Goal: Task Accomplishment & Management: Complete application form

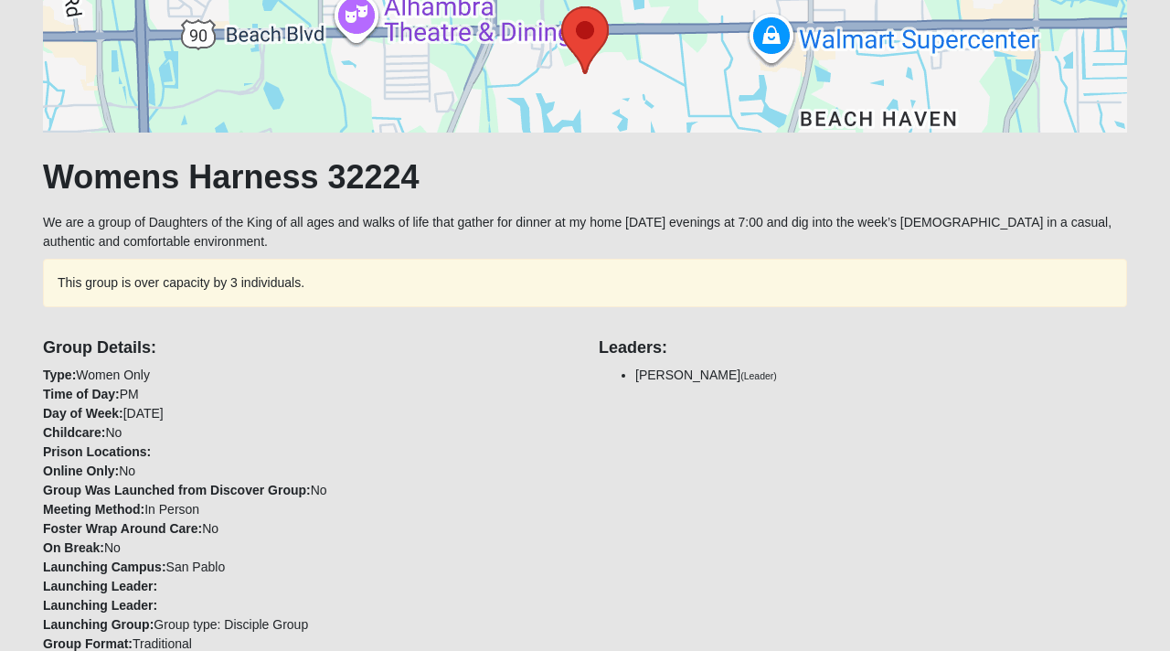
scroll to position [233, 0]
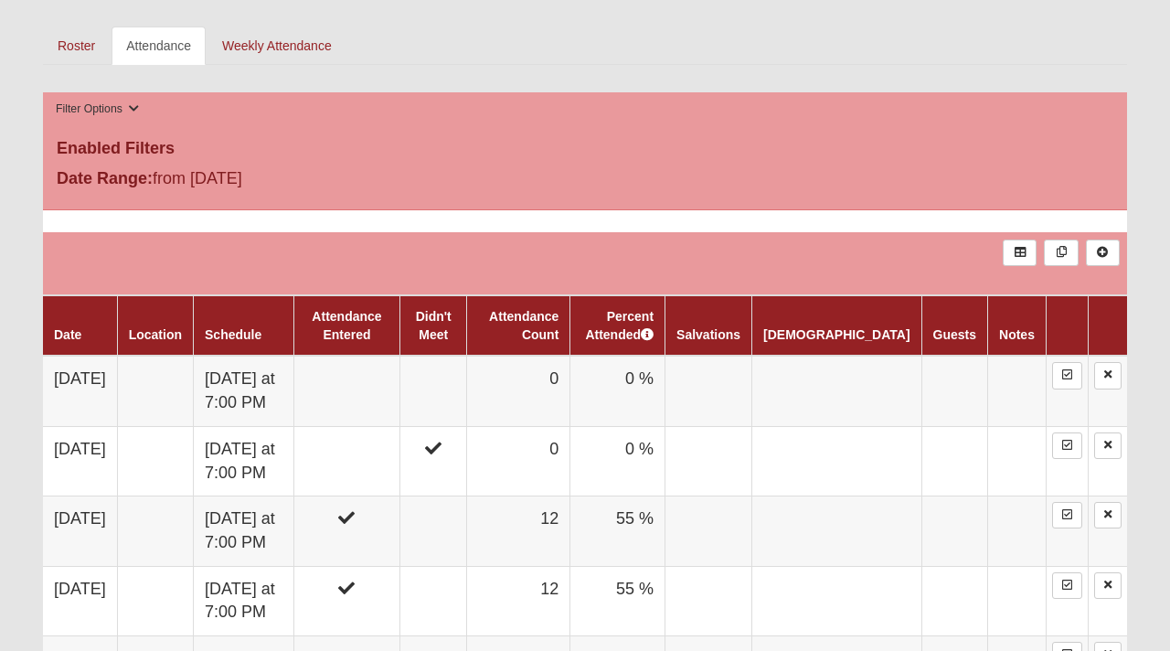
scroll to position [919, 0]
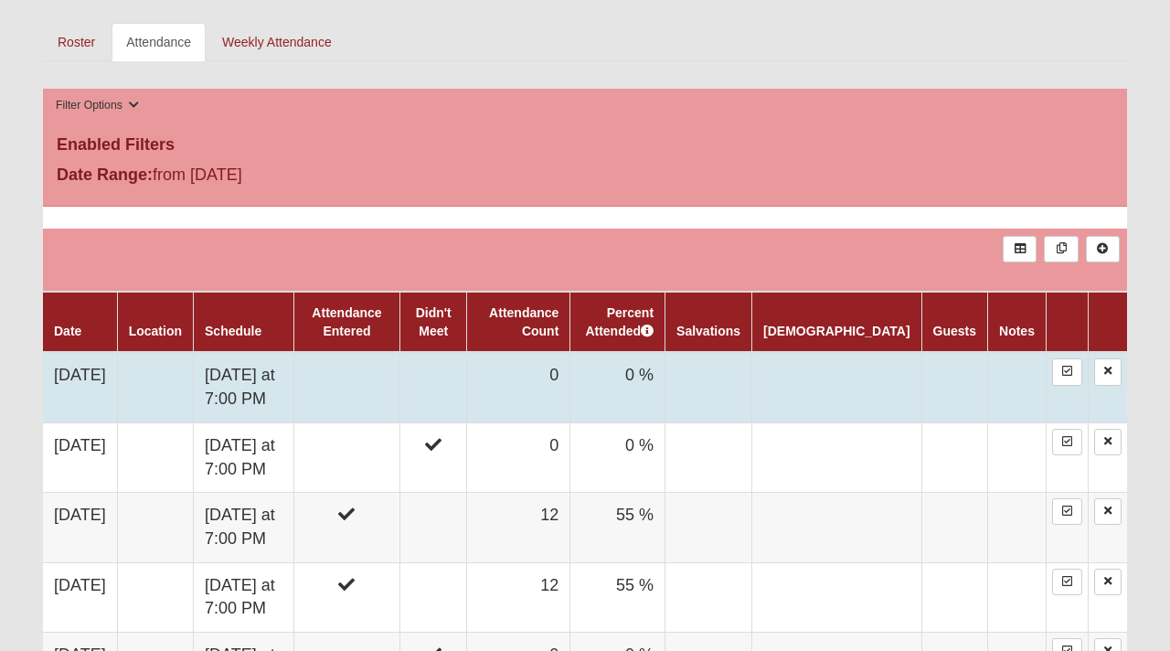
click at [103, 378] on td "[DATE]" at bounding box center [80, 387] width 74 height 70
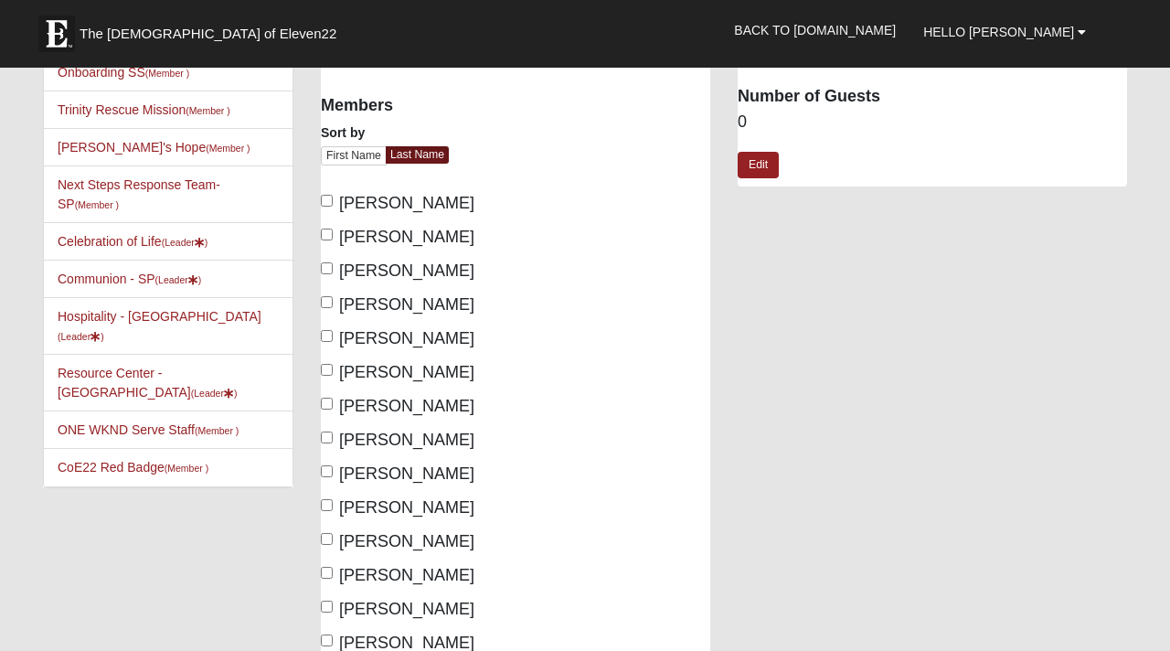
scroll to position [122, 0]
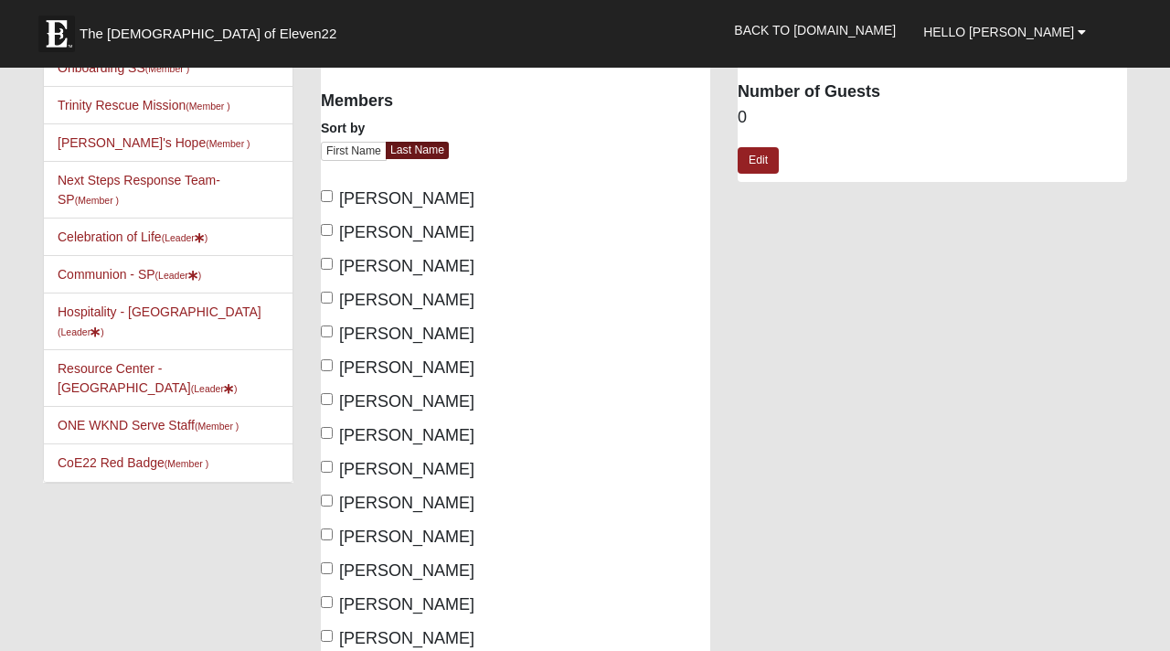
click at [335, 264] on label "Fluhr, Amy" at bounding box center [398, 266] width 154 height 25
click at [333, 264] on input "Fluhr, Amy" at bounding box center [327, 264] width 12 height 12
checkbox input "true"
click at [327, 367] on input "Haines, Lisa" at bounding box center [327, 365] width 12 height 12
checkbox input "true"
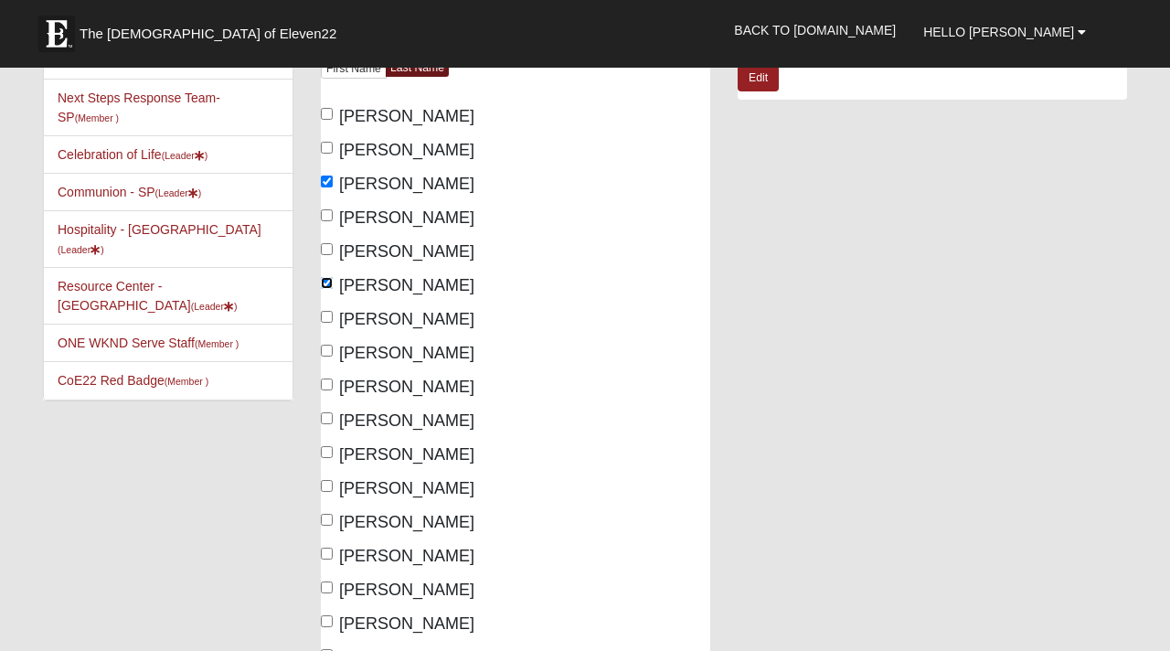
scroll to position [207, 0]
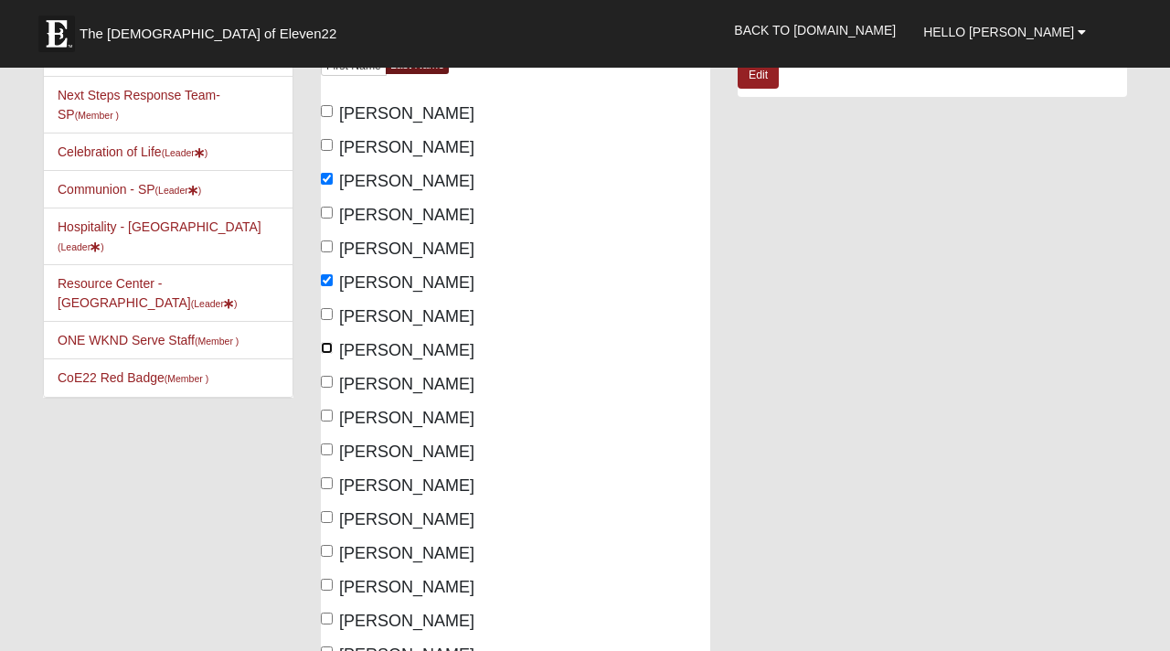
click at [327, 347] on input "Harness, Maria" at bounding box center [327, 348] width 12 height 12
checkbox input "true"
click at [328, 379] on input "Helms, Deanna" at bounding box center [327, 382] width 12 height 12
checkbox input "true"
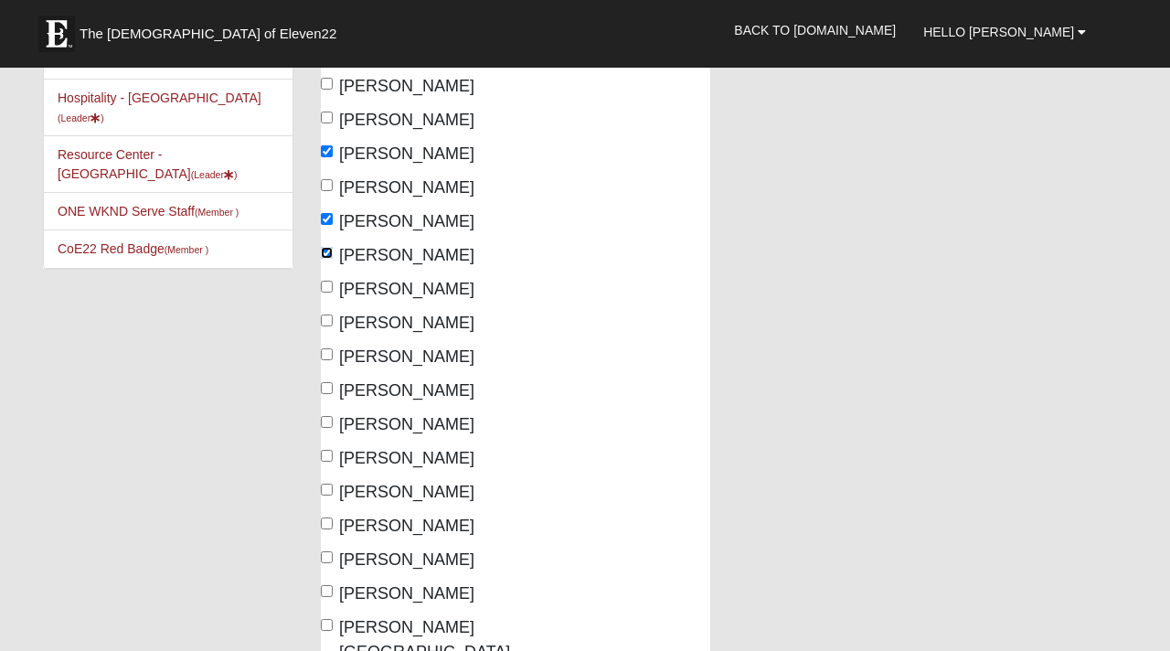
scroll to position [342, 0]
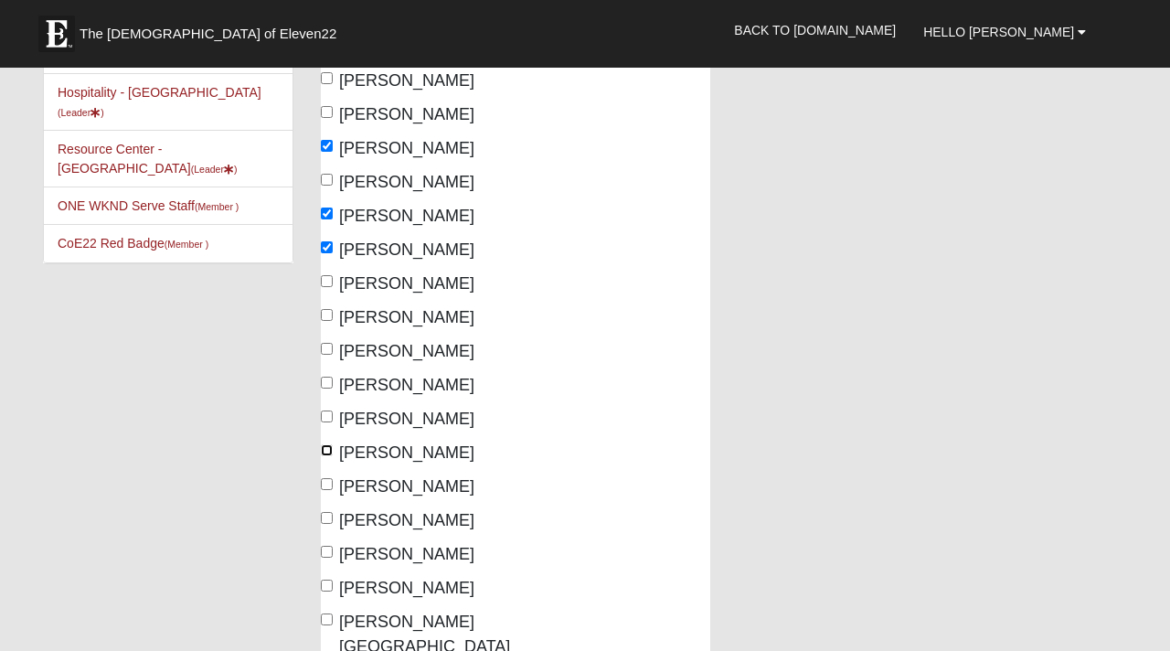
click at [327, 451] on input "OBrien, Jennifer" at bounding box center [327, 450] width 12 height 12
checkbox input "true"
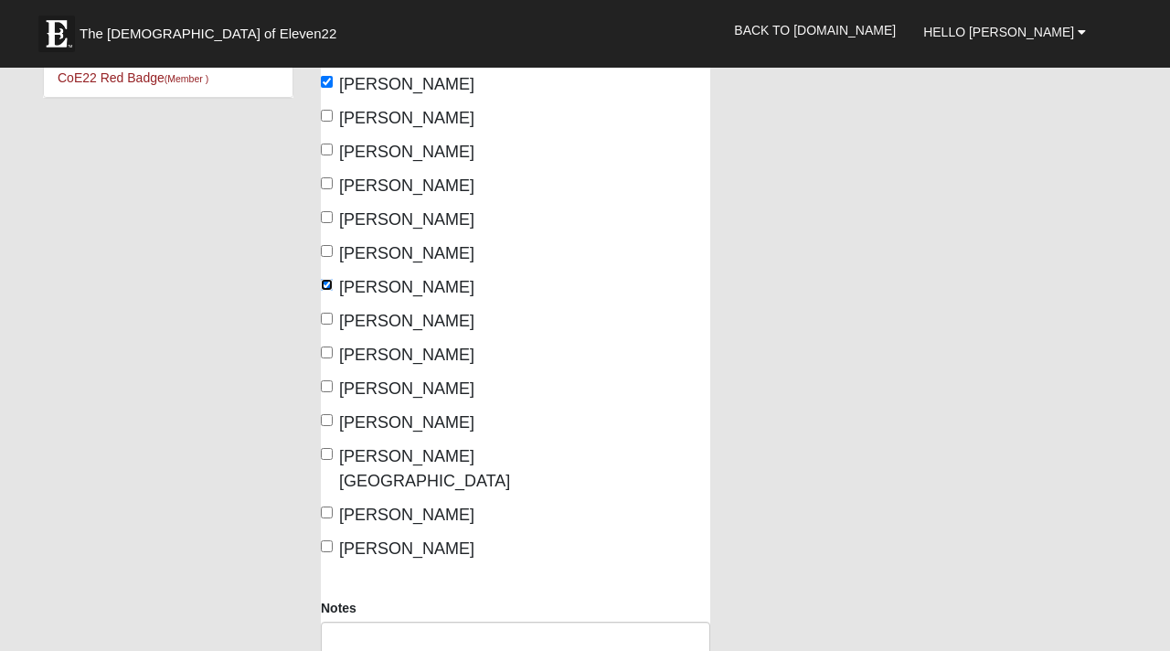
scroll to position [514, 0]
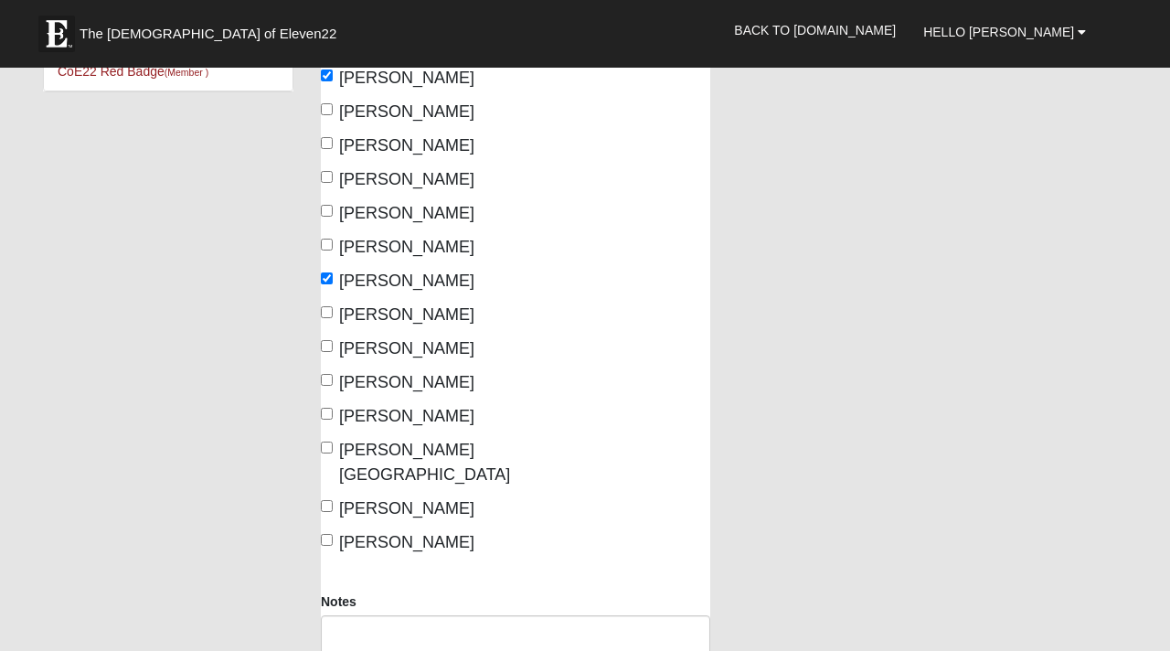
click at [329, 353] on label "Peralta, Katlynne" at bounding box center [398, 348] width 154 height 25
click at [329, 352] on input "Peralta, Katlynne" at bounding box center [327, 346] width 12 height 12
checkbox input "true"
click at [325, 415] on input "Renn, Cheryl" at bounding box center [327, 414] width 12 height 12
checkbox input "true"
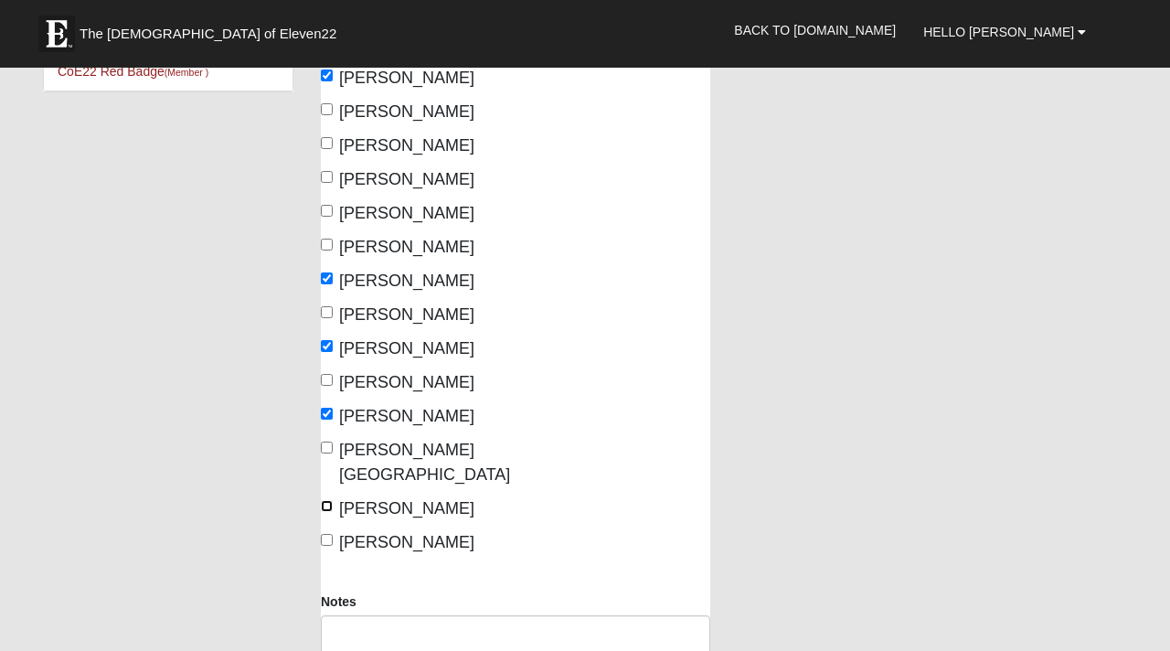
click at [327, 500] on input "Sanchez, Eden" at bounding box center [327, 506] width 12 height 12
checkbox input "true"
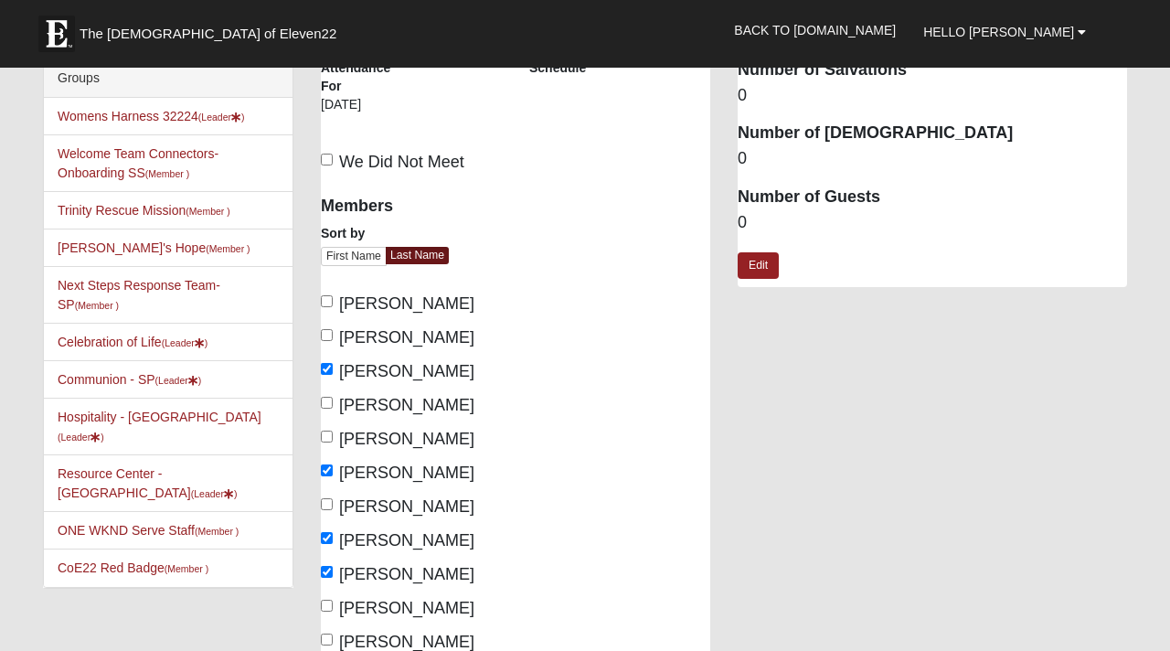
scroll to position [0, 0]
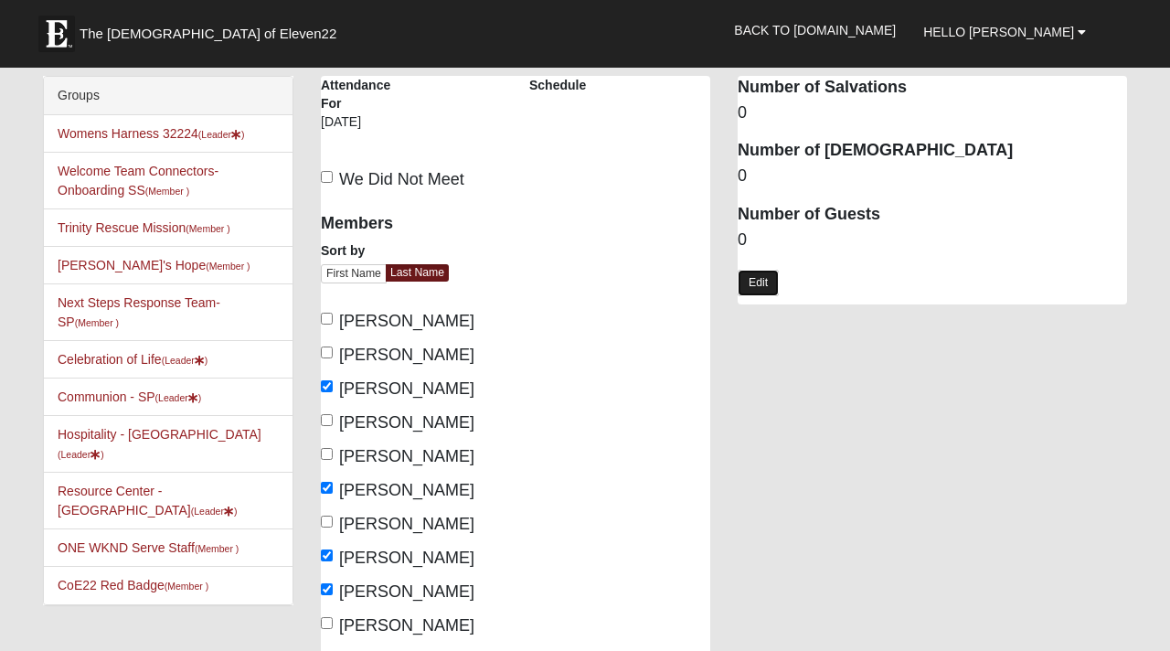
click at [750, 287] on link "Edit" at bounding box center [758, 283] width 41 height 27
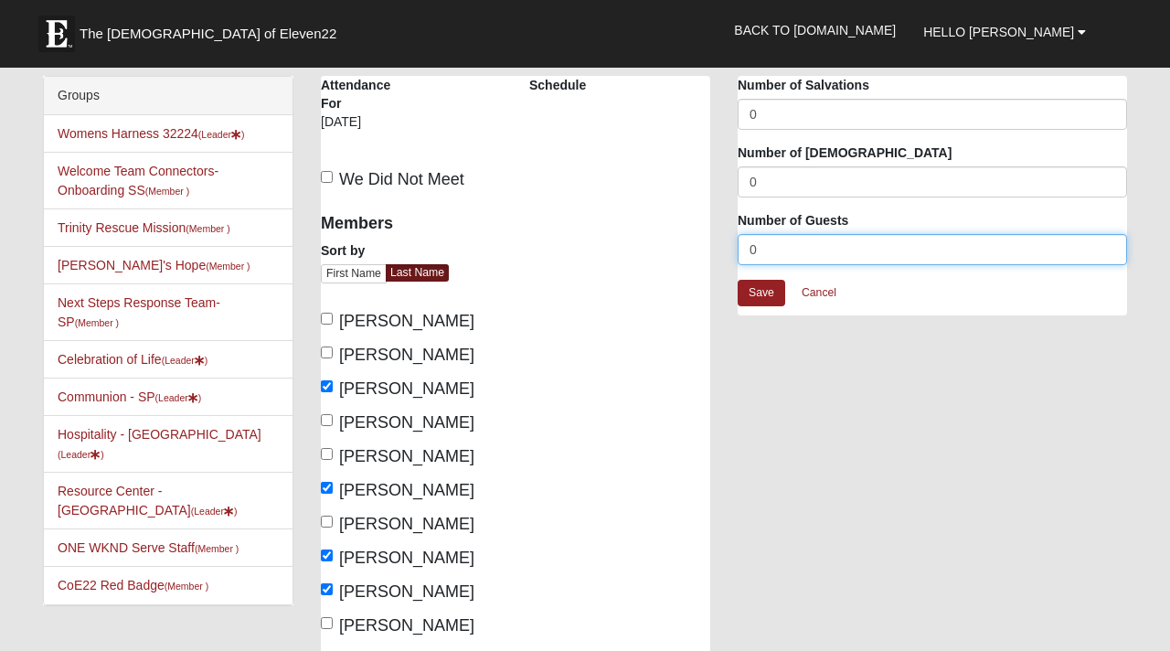
click at [772, 248] on input "0" at bounding box center [932, 249] width 389 height 31
type input "1"
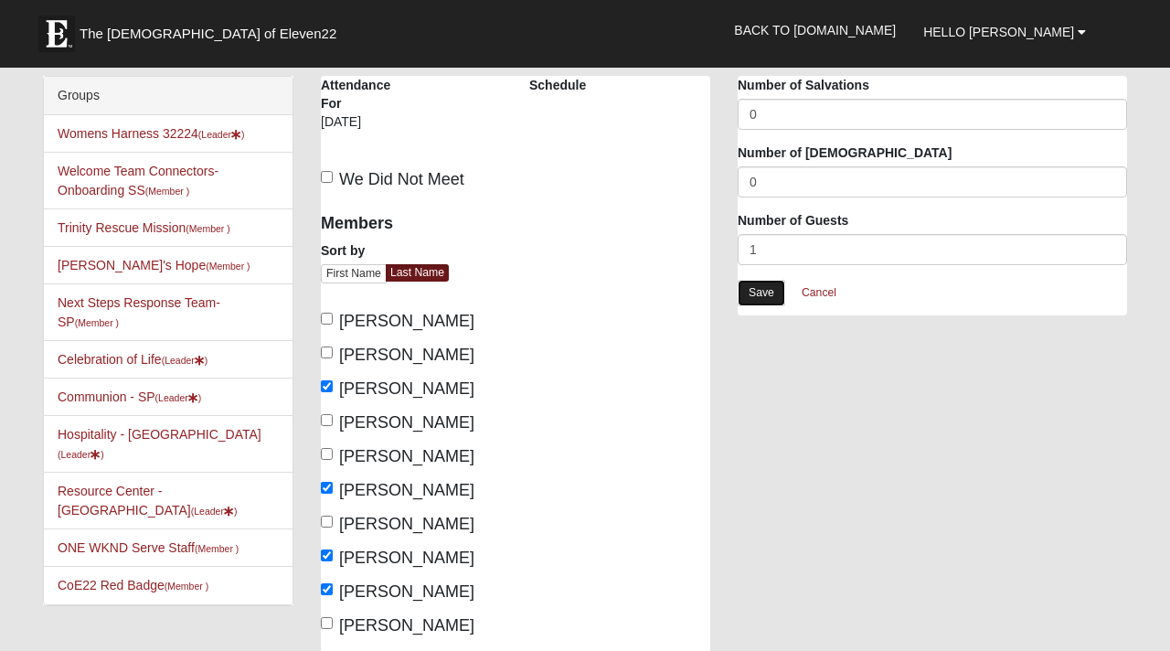
click at [762, 292] on link "Save" at bounding box center [762, 293] width 48 height 27
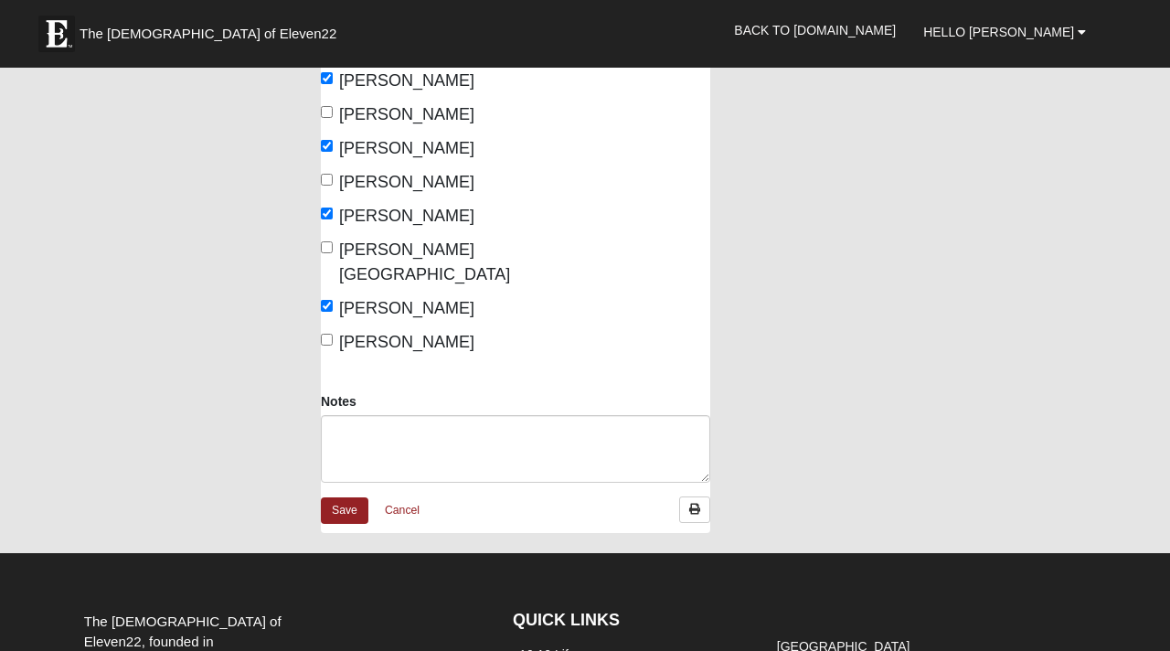
scroll to position [729, 0]
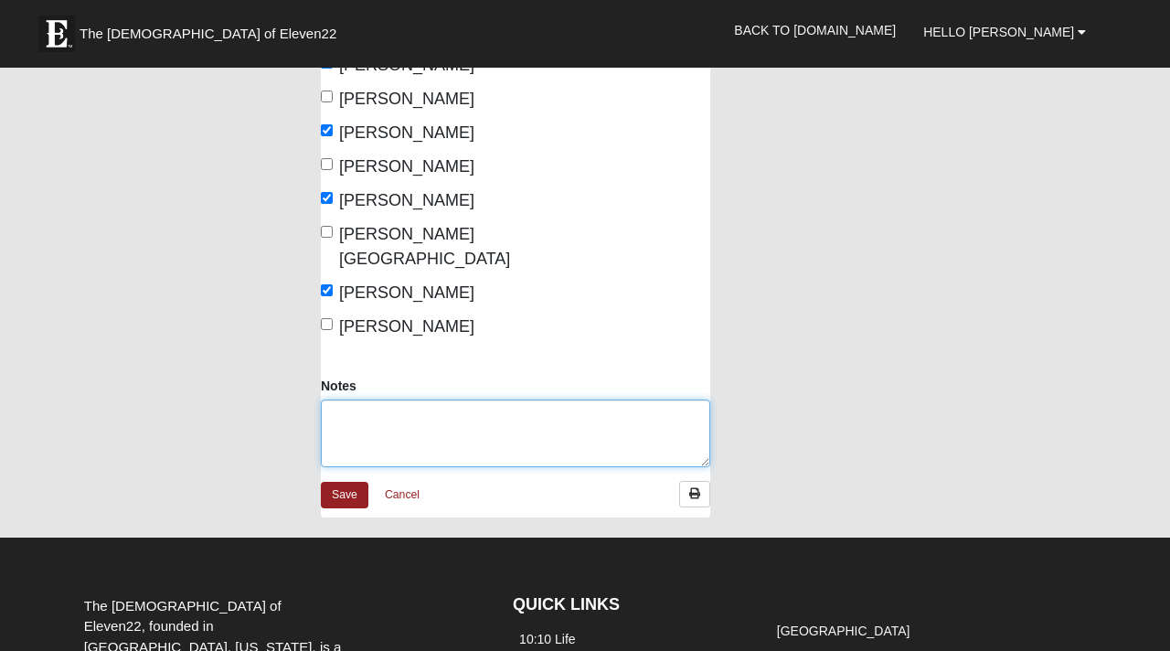
click at [603, 399] on textarea "Notes" at bounding box center [515, 433] width 389 height 68
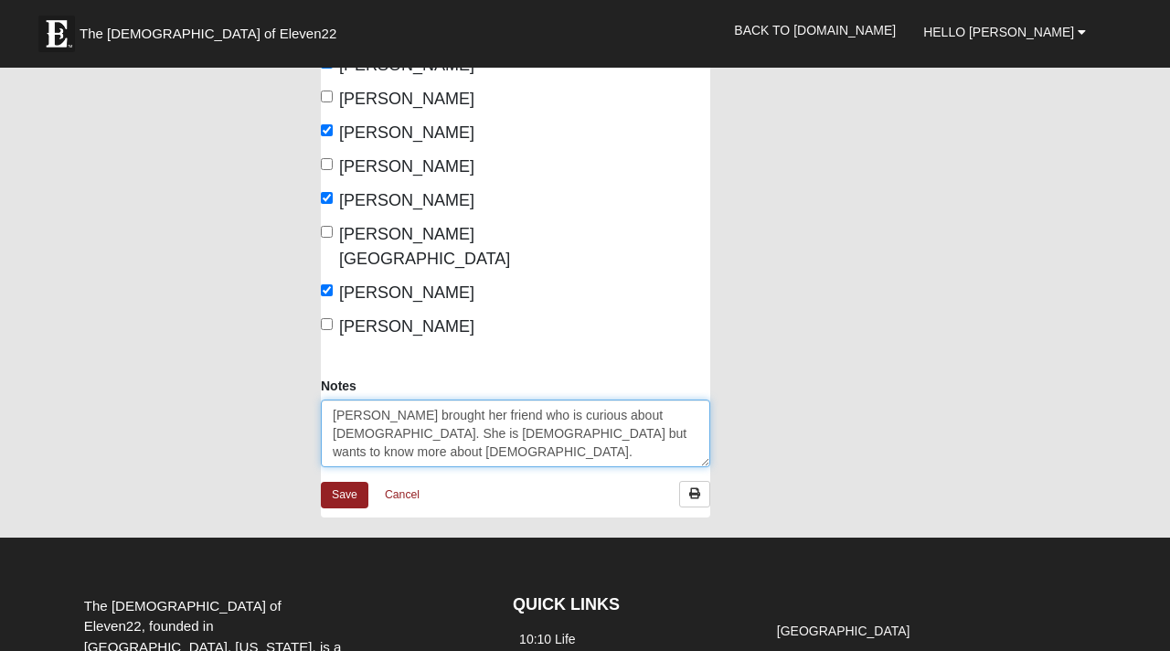
click at [358, 411] on textarea "Katlynne brought her friend who is curious about Christianity. She is Jewish bu…" at bounding box center [515, 433] width 389 height 68
click at [490, 419] on textarea "Katlynne brought her friend who is Jewish but wants to know more about Christia…" at bounding box center [515, 433] width 389 height 68
click at [490, 399] on textarea "Katlynne brought her friend who is Jewish but wants to know more about Christia…" at bounding box center [515, 433] width 389 height 68
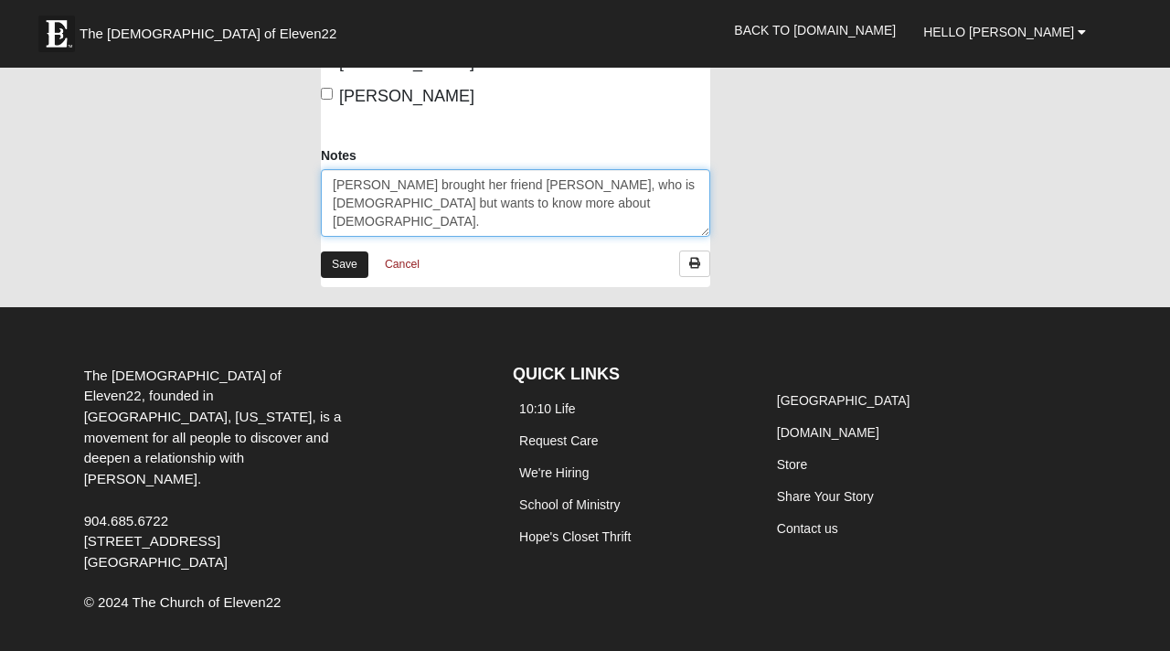
type textarea "Katlynne brought her friend Melanie, who is Jewish but wants to know more about…"
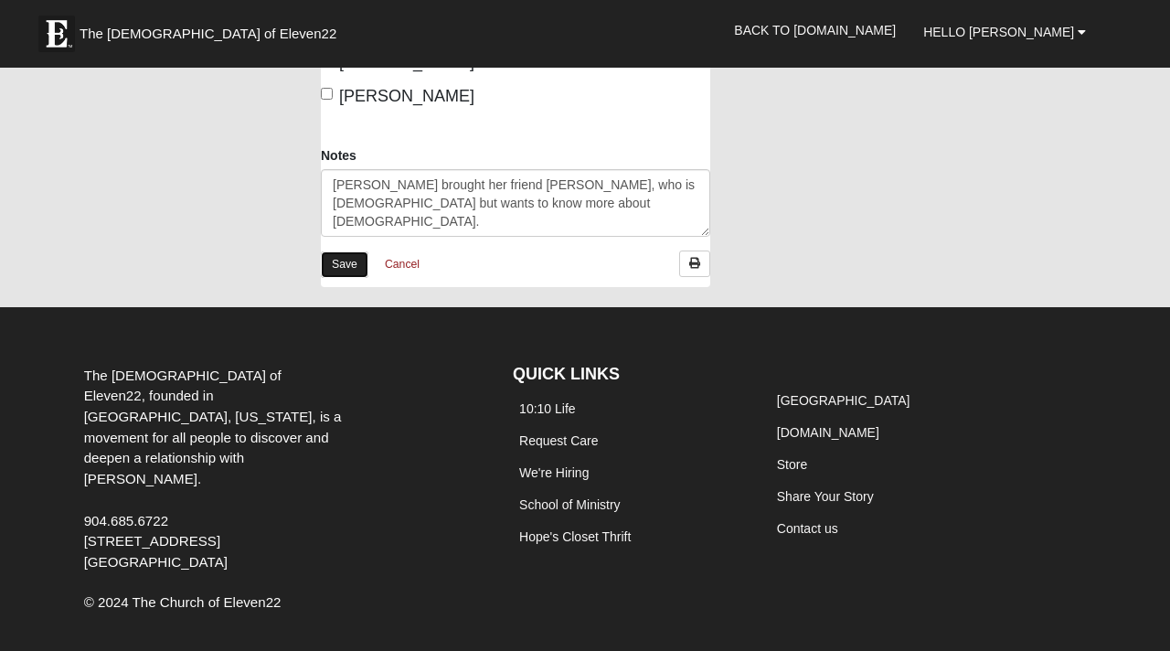
click at [348, 251] on link "Save" at bounding box center [345, 264] width 48 height 27
